Goal: Transaction & Acquisition: Purchase product/service

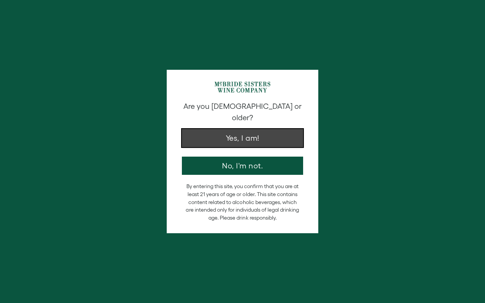
click at [250, 135] on button "Yes, I am!" at bounding box center [242, 138] width 121 height 18
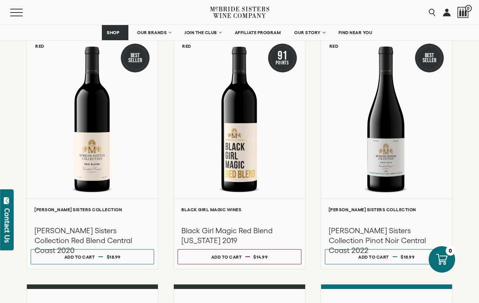
scroll to position [104, 0]
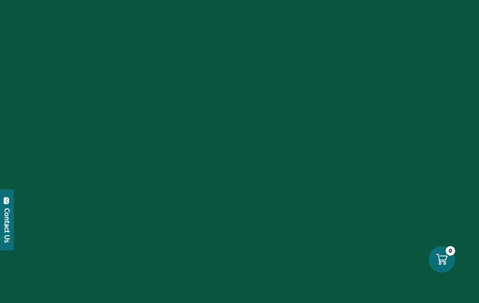
scroll to position [311, 0]
